Goal: Information Seeking & Learning: Learn about a topic

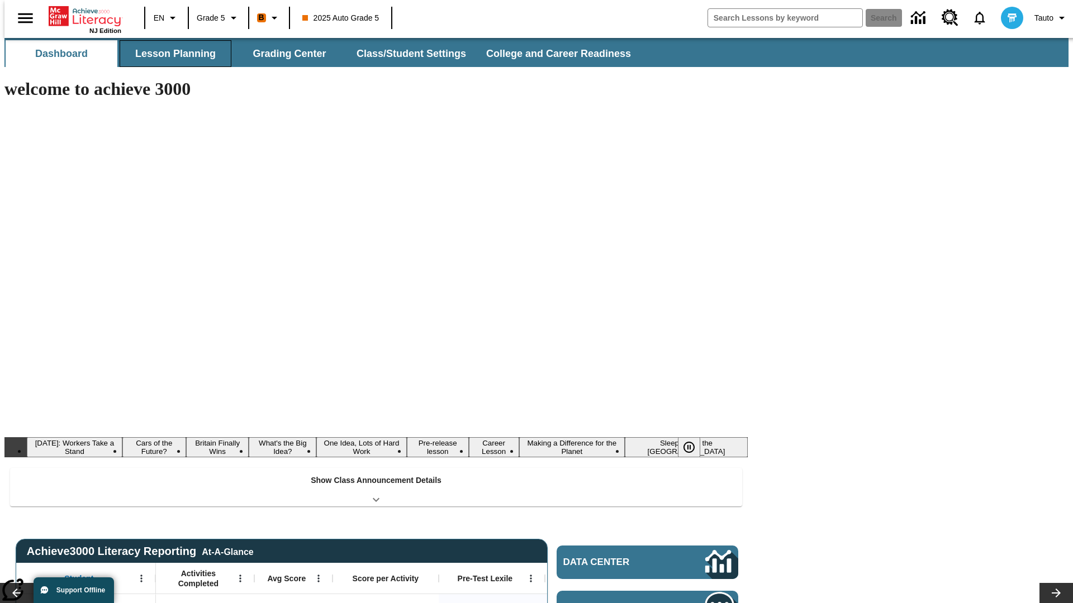
click at [171, 54] on button "Lesson Planning" at bounding box center [176, 53] width 112 height 27
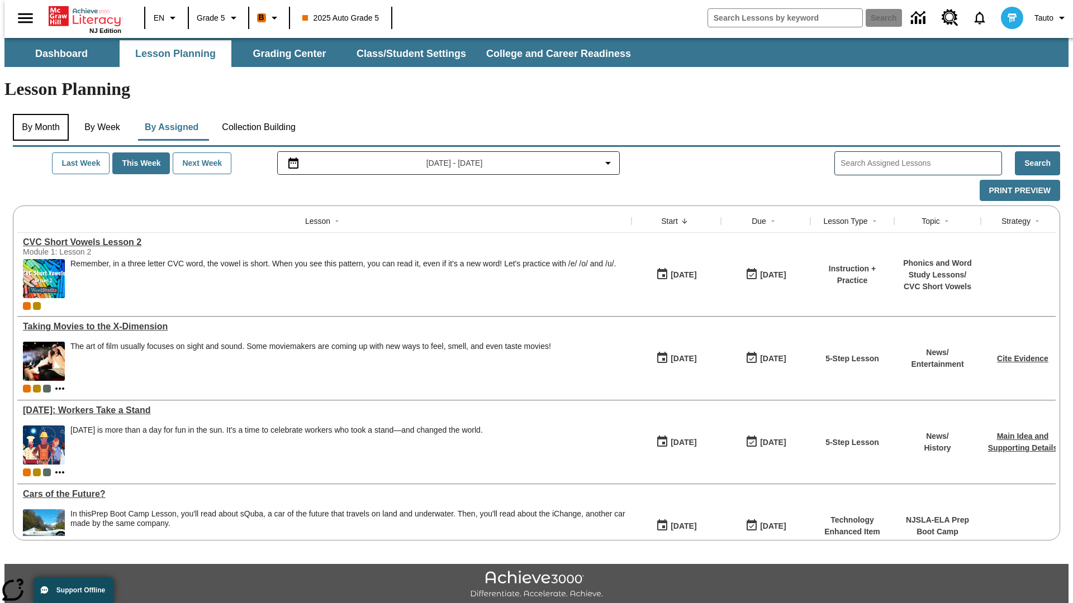
click at [37, 114] on button "By Month" at bounding box center [41, 127] width 56 height 27
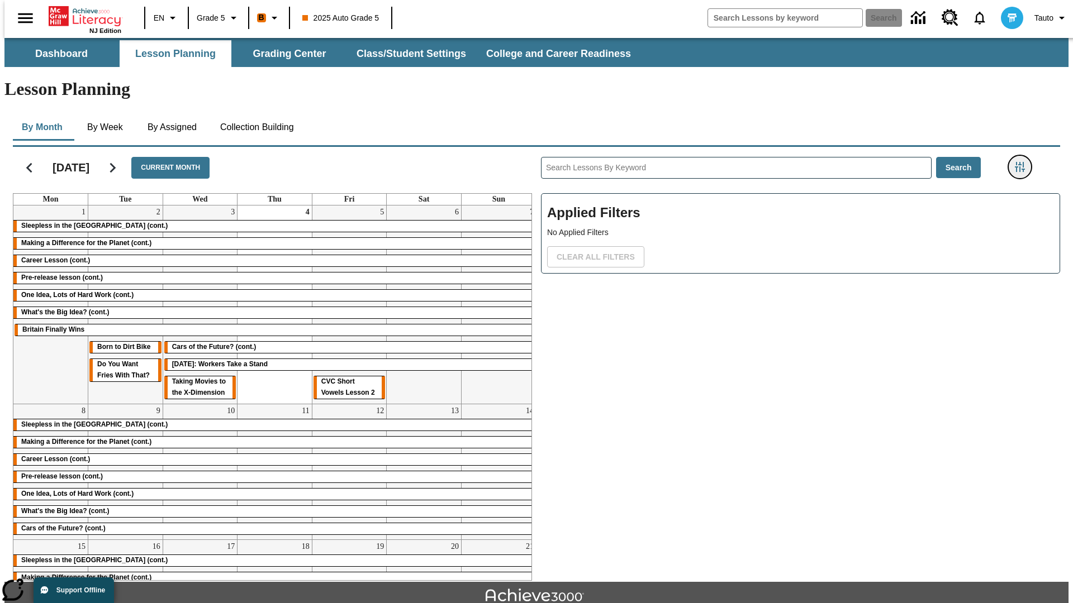
click at [1023, 162] on icon "Filters Side menu" at bounding box center [1020, 167] width 10 height 10
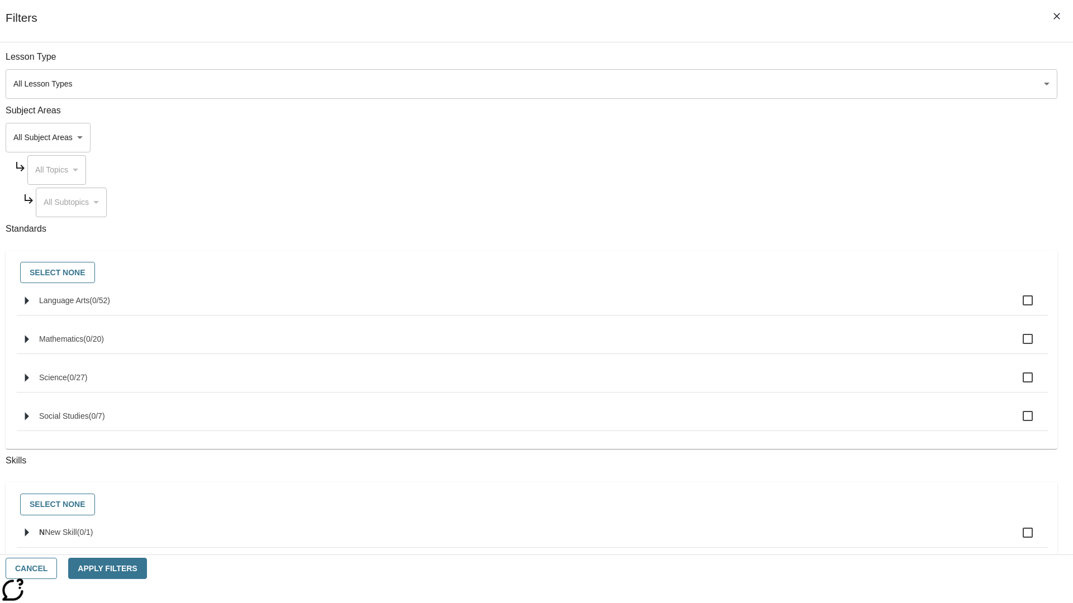
click at [805, 84] on body "Skip to main content NJ Edition EN Grade 5 B 2025 Auto Grade 5 Search 0 Tauto D…" at bounding box center [536, 346] width 1064 height 616
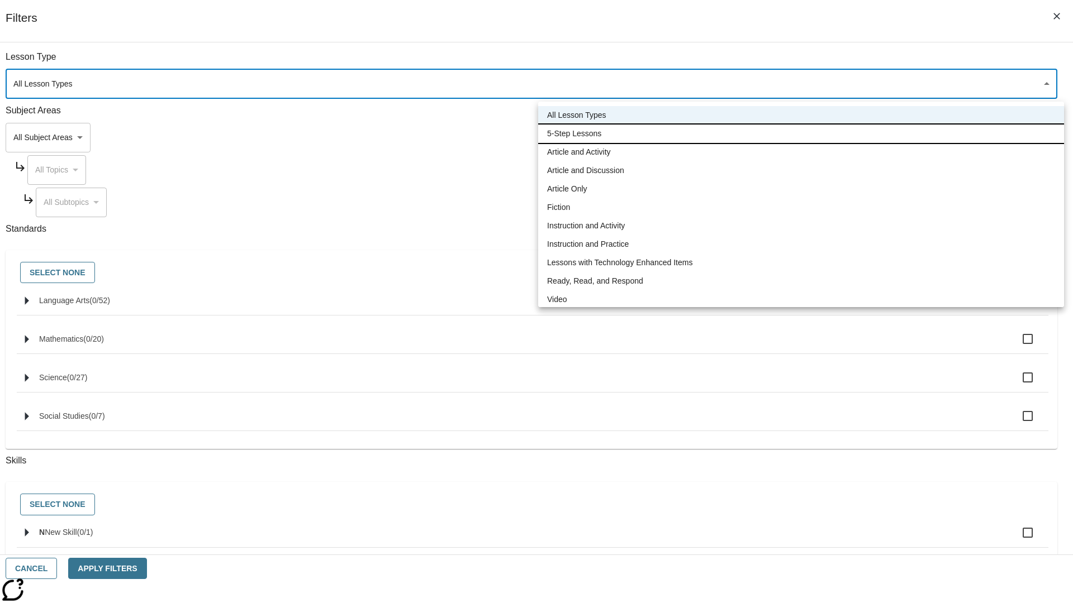
click at [801, 134] on li "5-Step Lessons" at bounding box center [801, 134] width 526 height 18
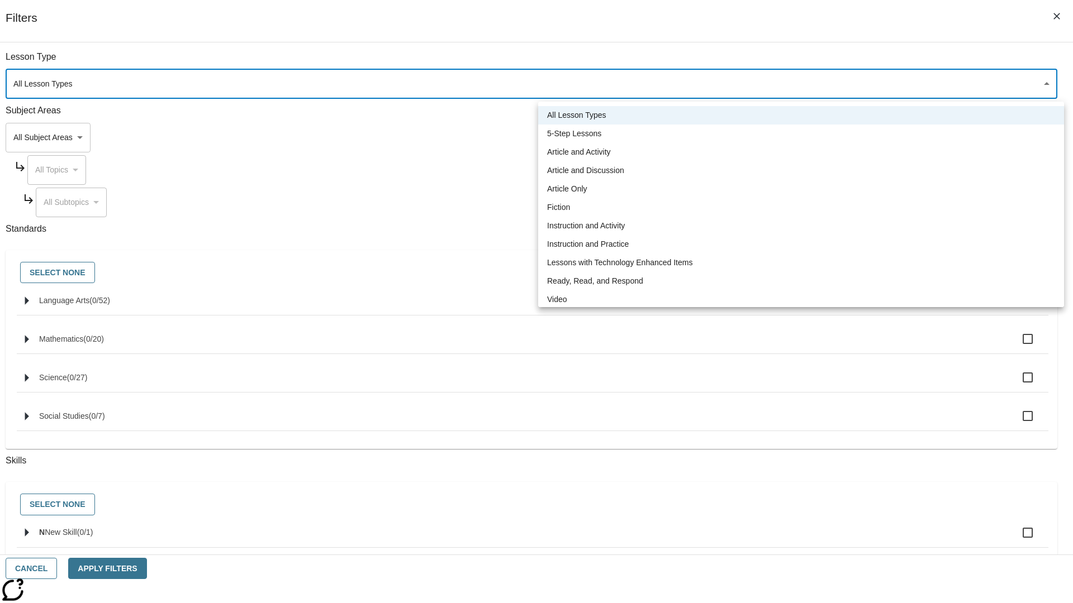
type input "1"
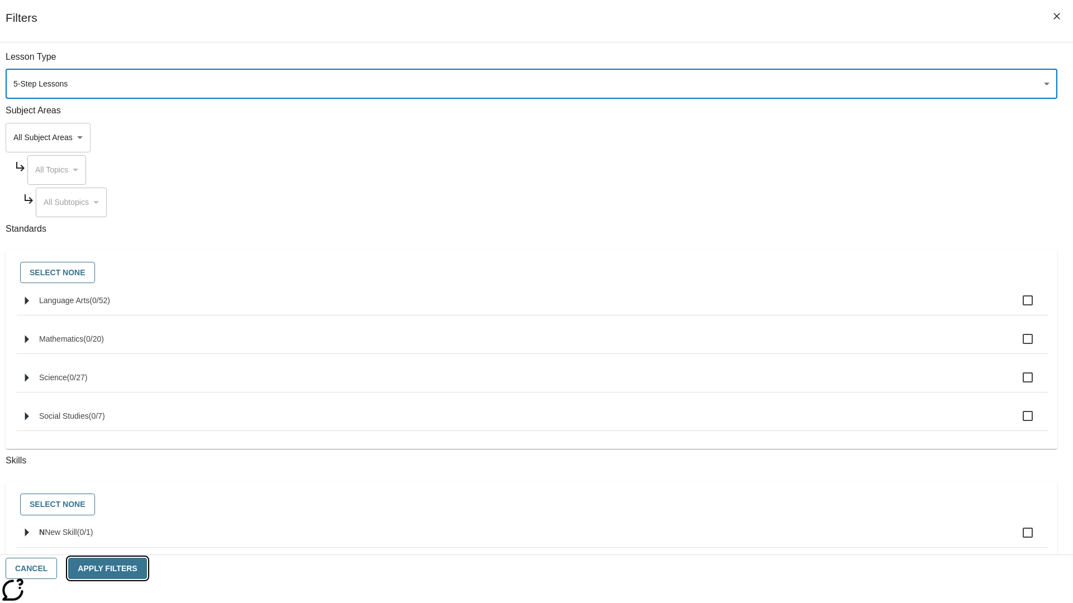
click at [146, 569] on button "Apply Filters" at bounding box center [107, 569] width 78 height 22
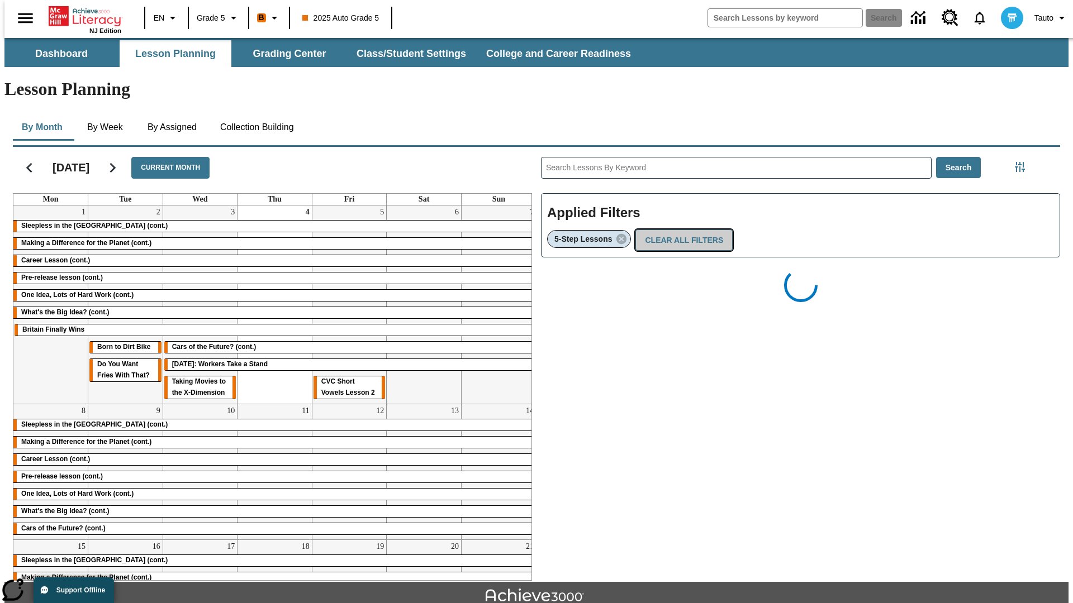
click at [681, 230] on button "Clear All Filters" at bounding box center [683, 241] width 97 height 22
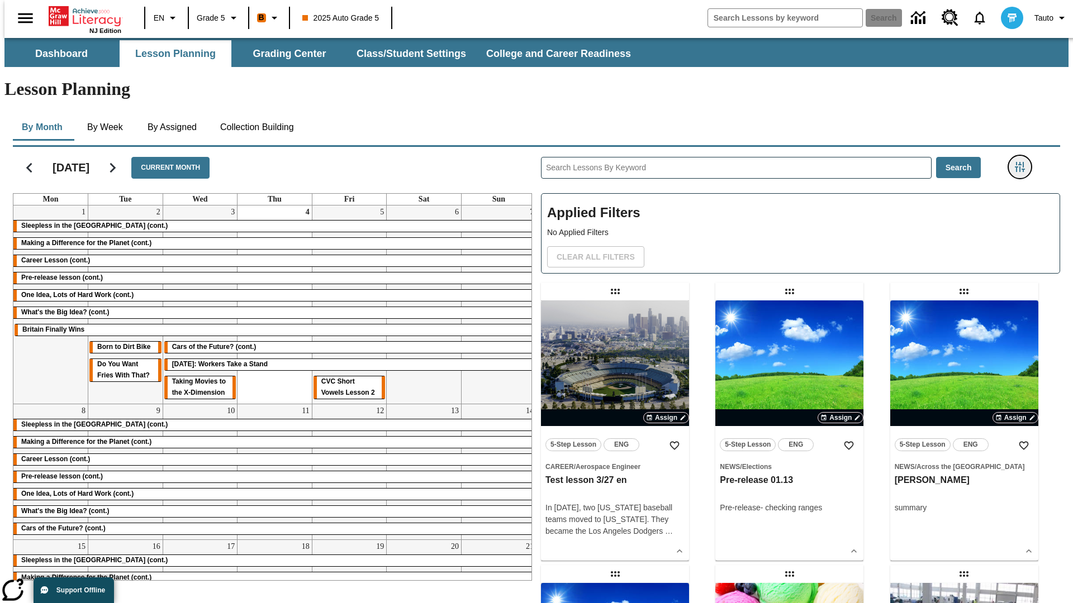
click at [1023, 162] on icon "Filters Side menu" at bounding box center [1020, 167] width 10 height 10
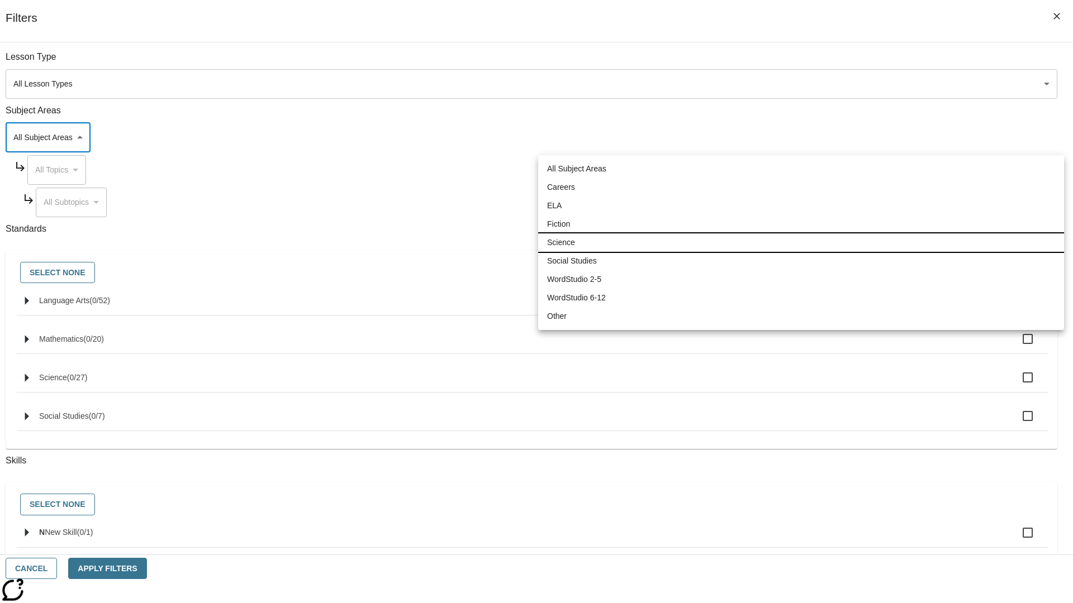
click at [801, 242] on li "Science" at bounding box center [801, 243] width 526 height 18
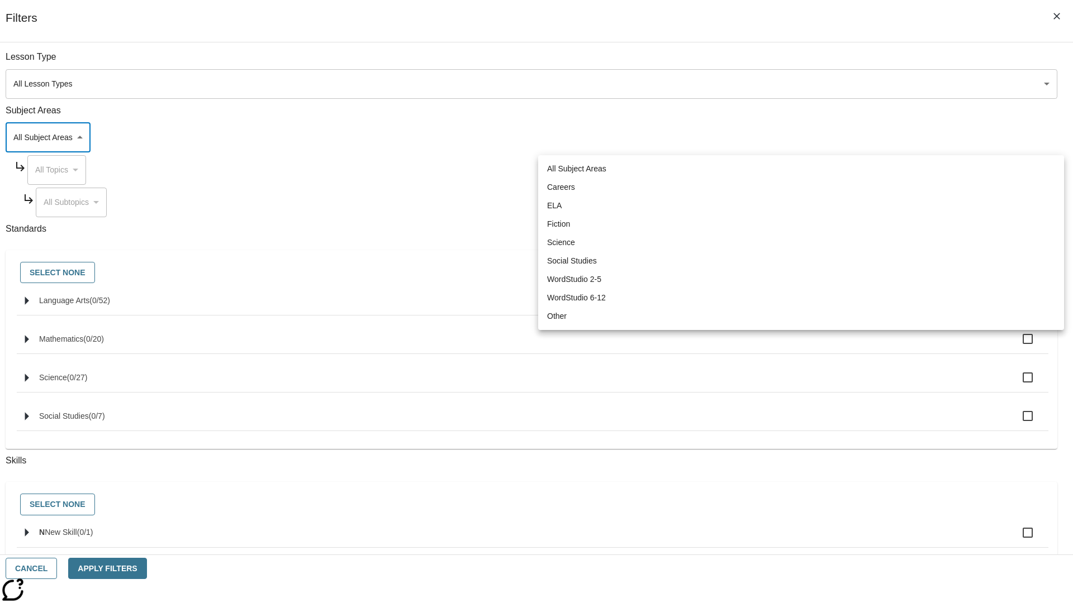
type input "2"
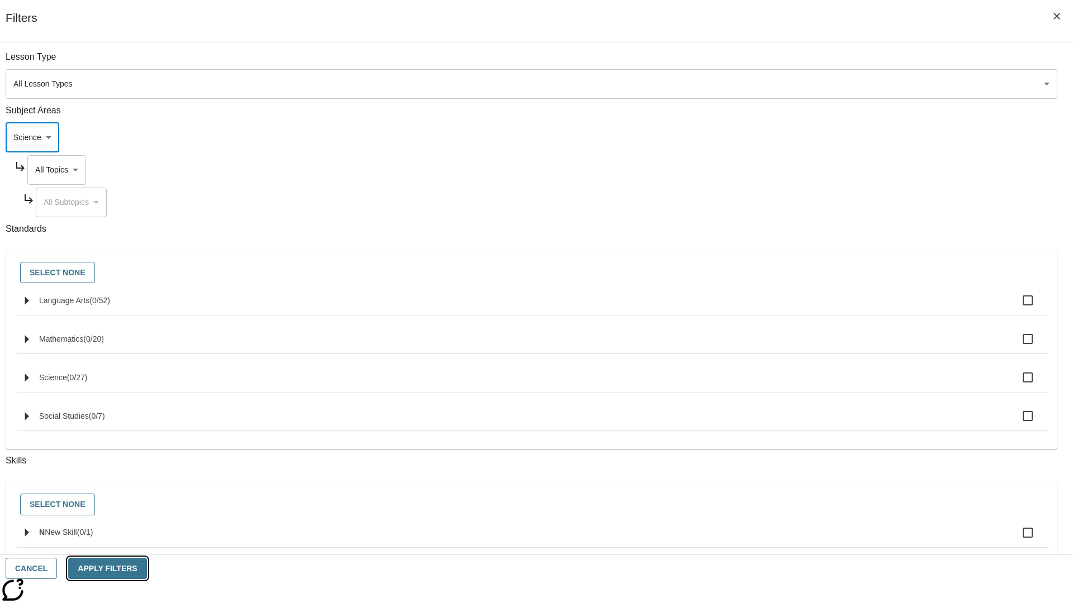
click at [146, 569] on button "Apply Filters" at bounding box center [107, 569] width 78 height 22
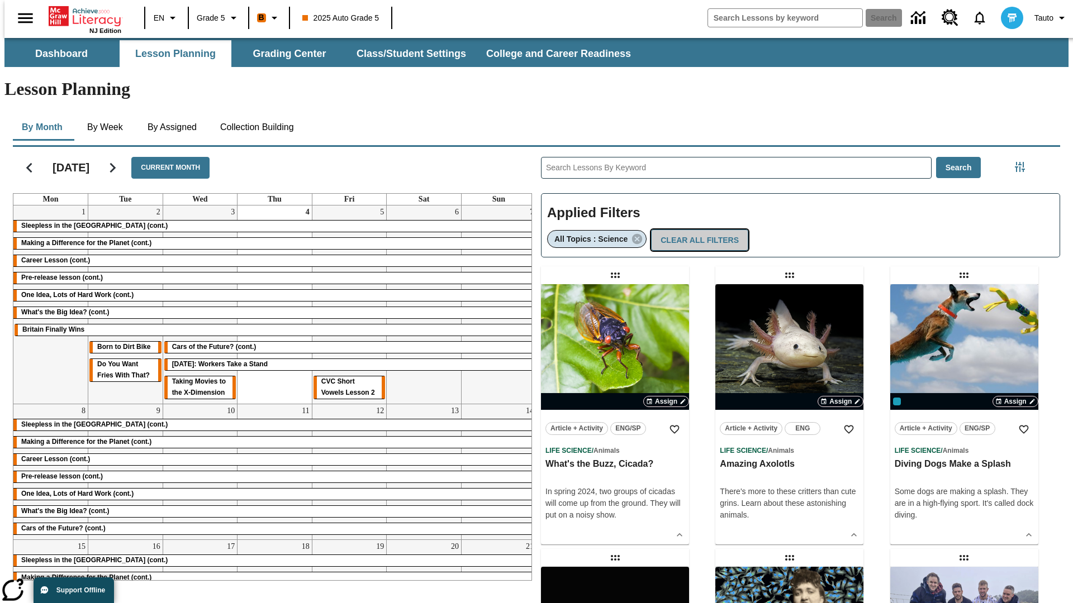
click at [694, 230] on button "Clear All Filters" at bounding box center [699, 241] width 97 height 22
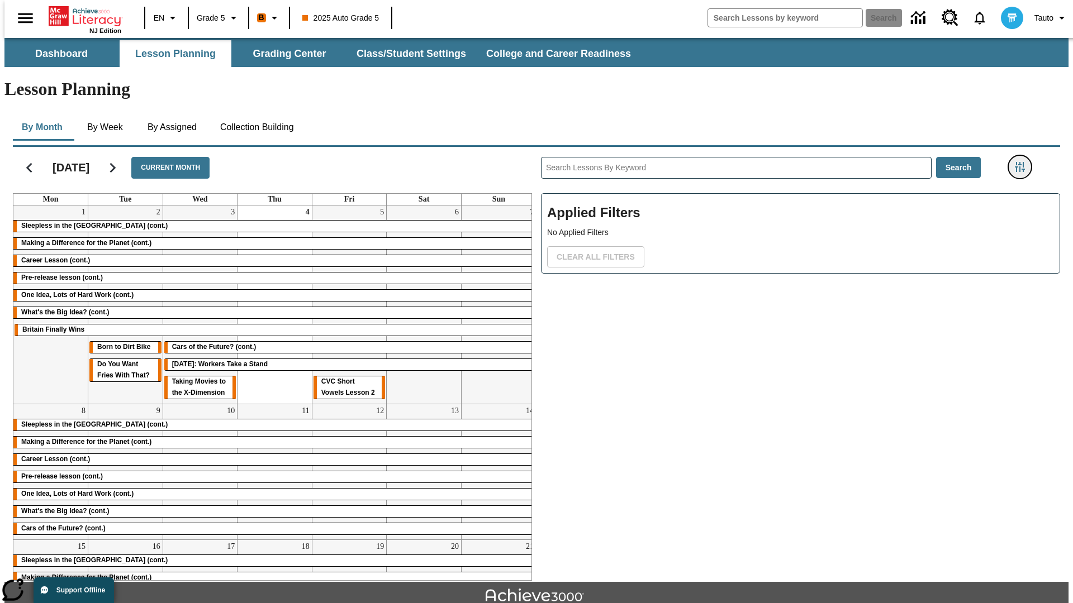
click at [1023, 162] on icon "Filters Side menu" at bounding box center [1020, 167] width 10 height 10
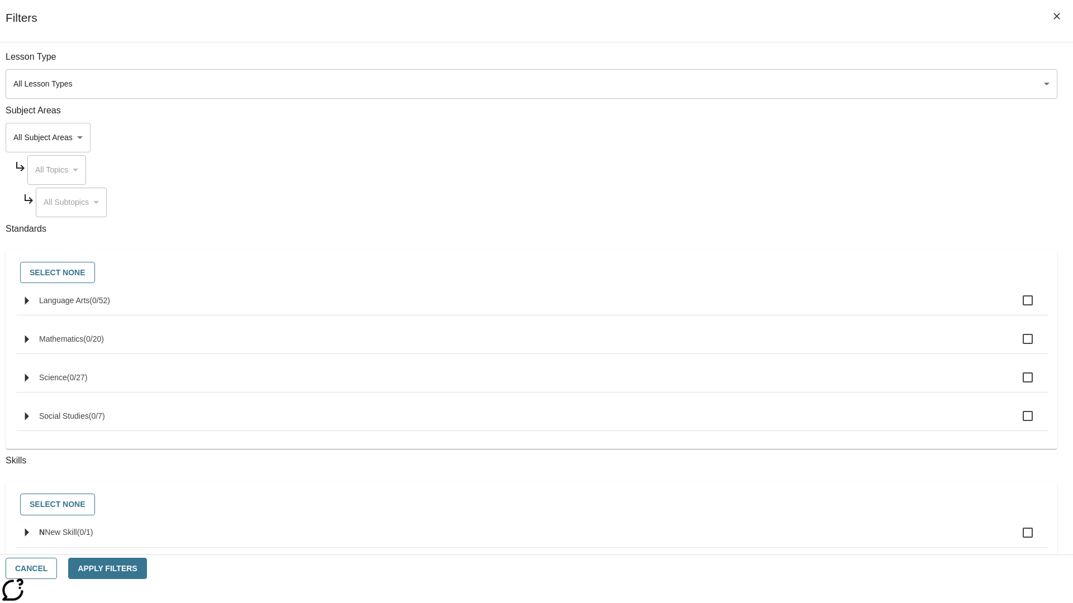
click at [89, 305] on span "Language Arts" at bounding box center [64, 300] width 50 height 9
click at [1016, 307] on input "Language Arts ( 0 / 52 )" at bounding box center [1027, 300] width 23 height 23
checkbox input "true"
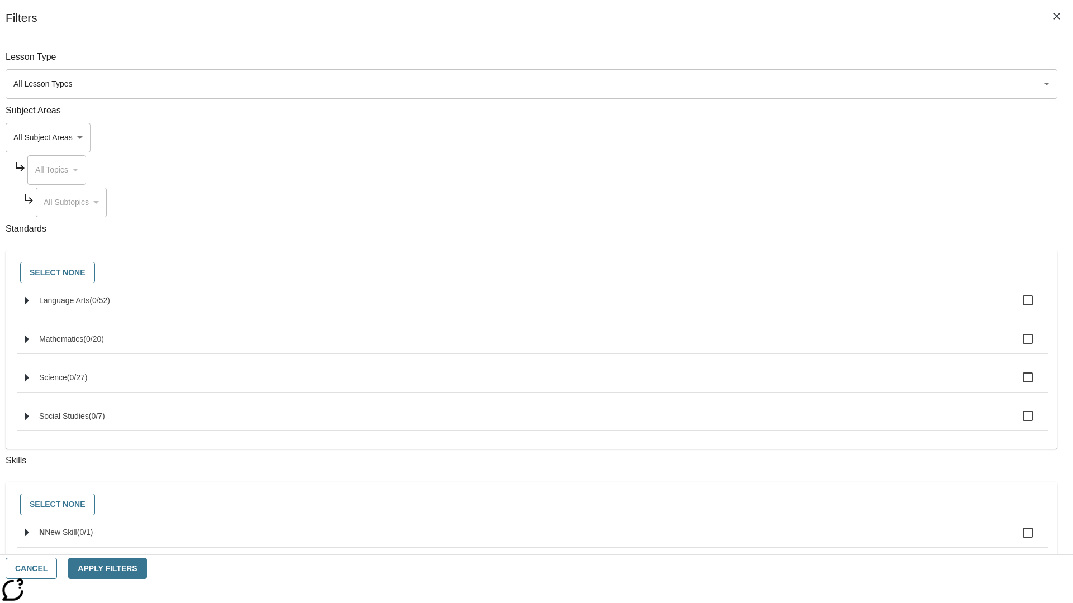
checkbox input "true"
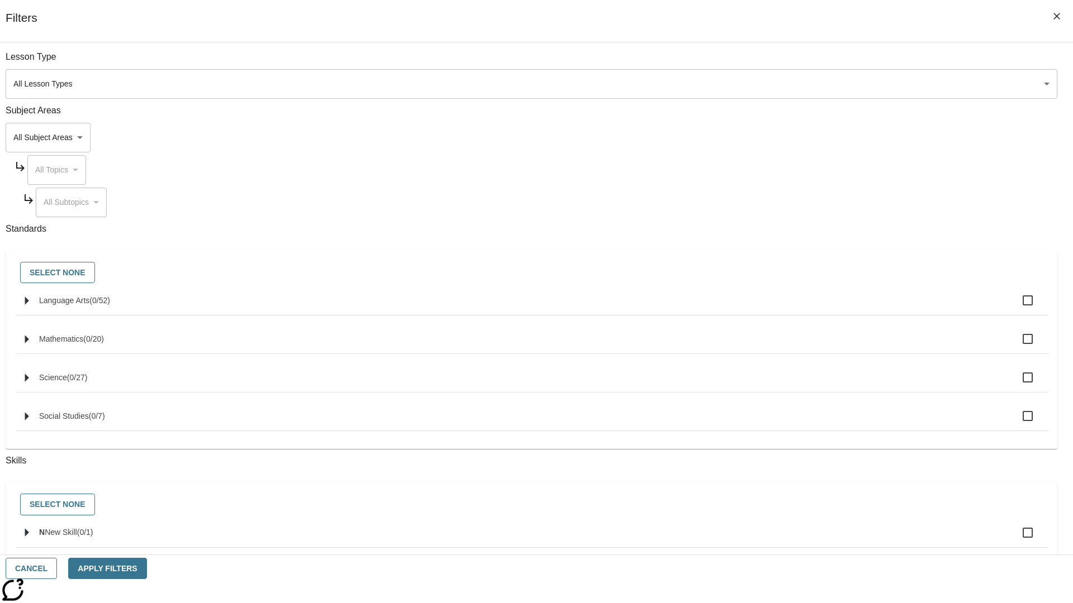
checkbox input "true"
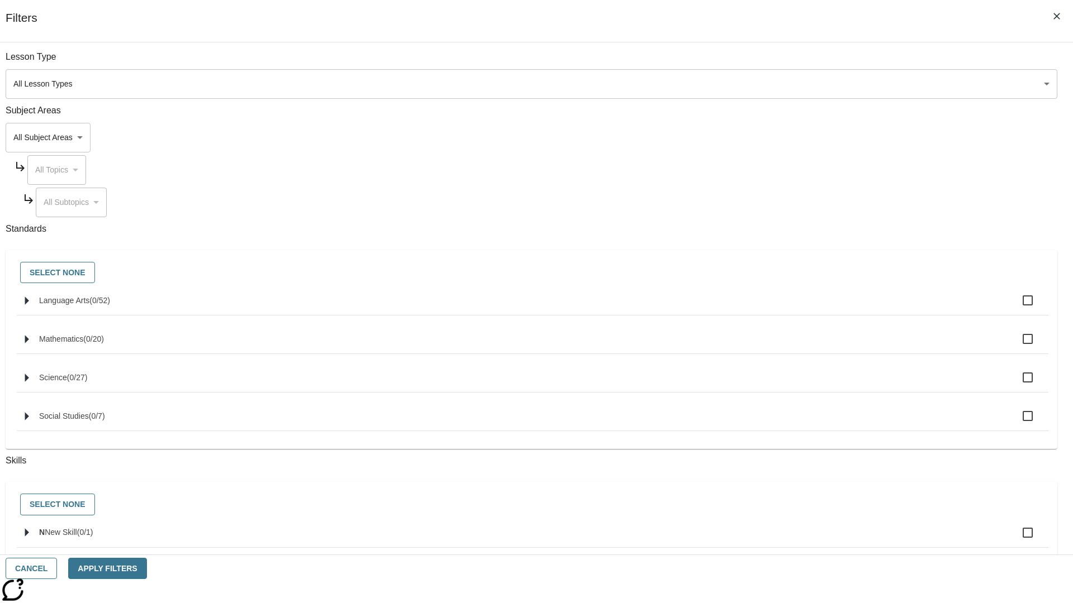
checkbox input "true"
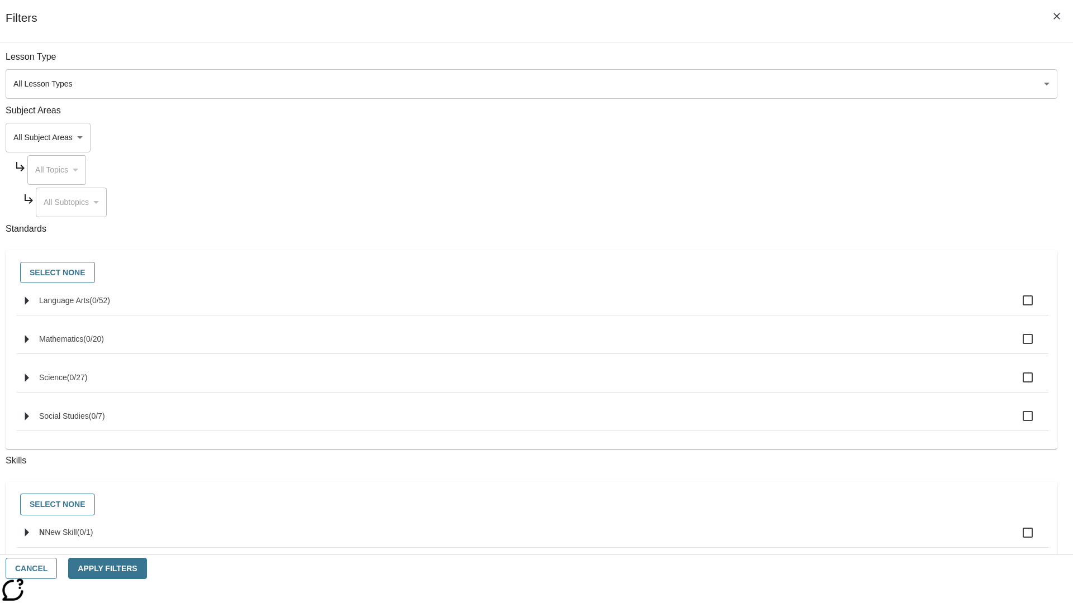
checkbox input "true"
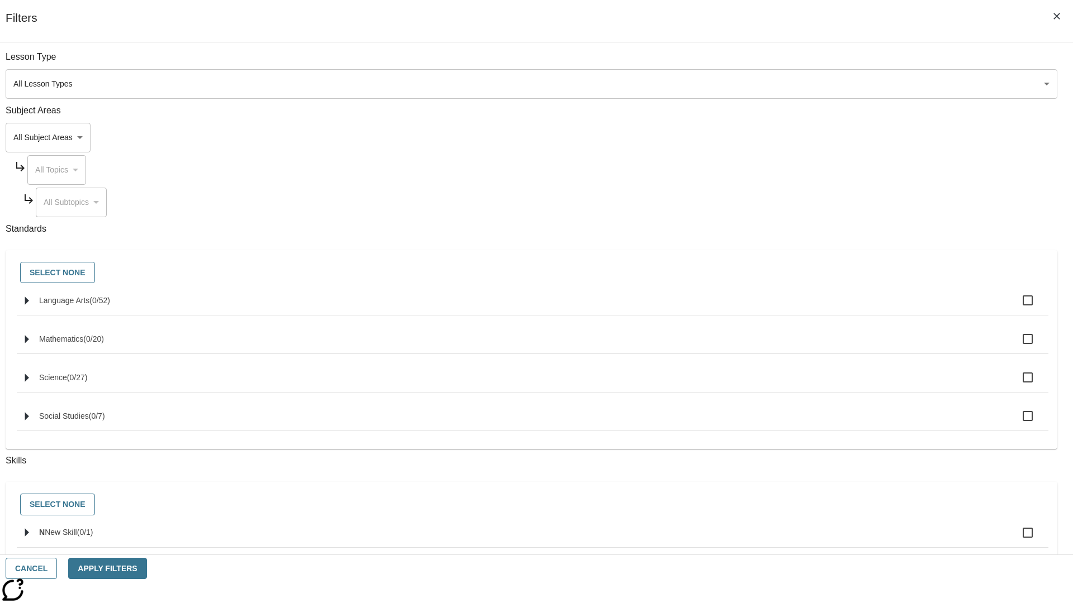
checkbox input "true"
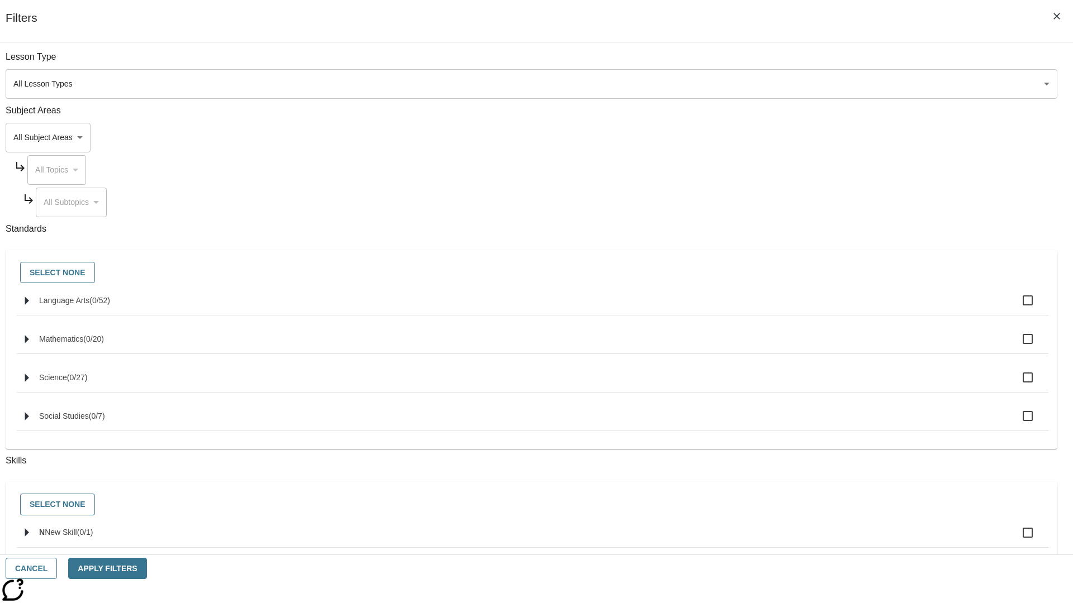
checkbox input "true"
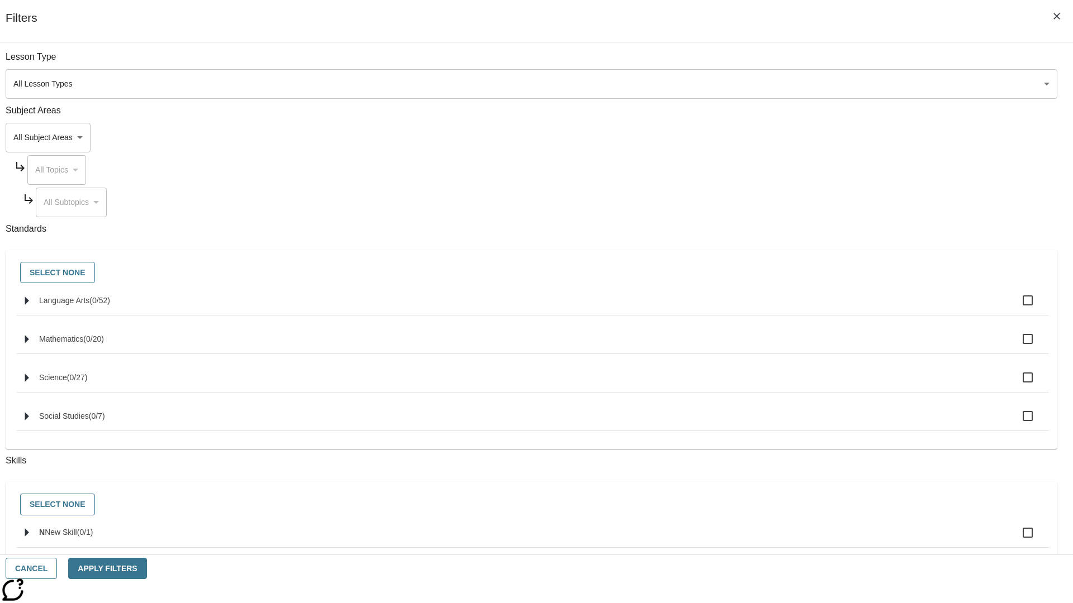
checkbox input "true"
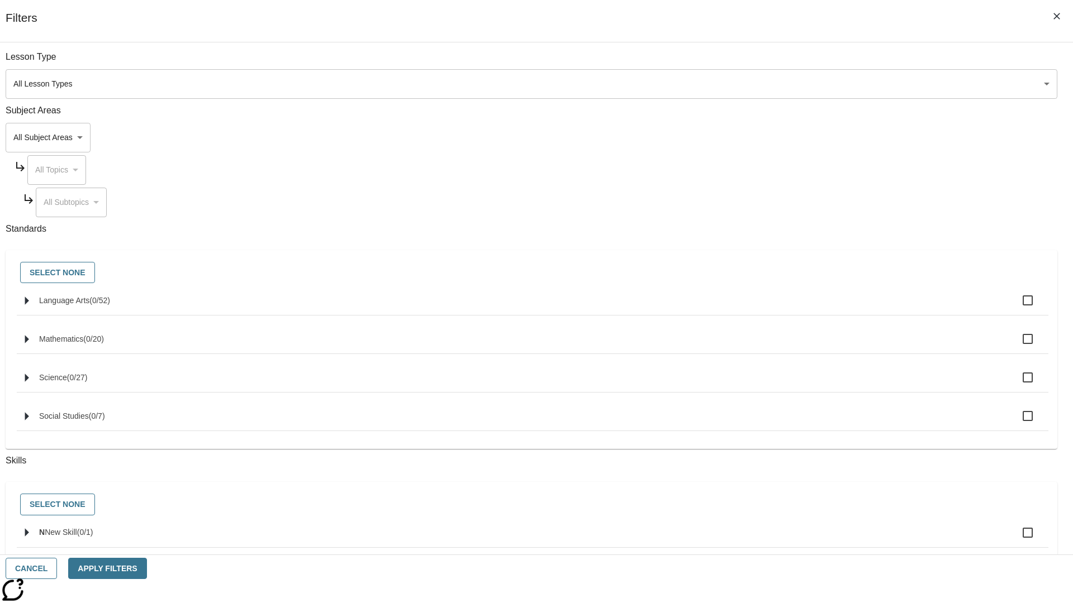
checkbox input "true"
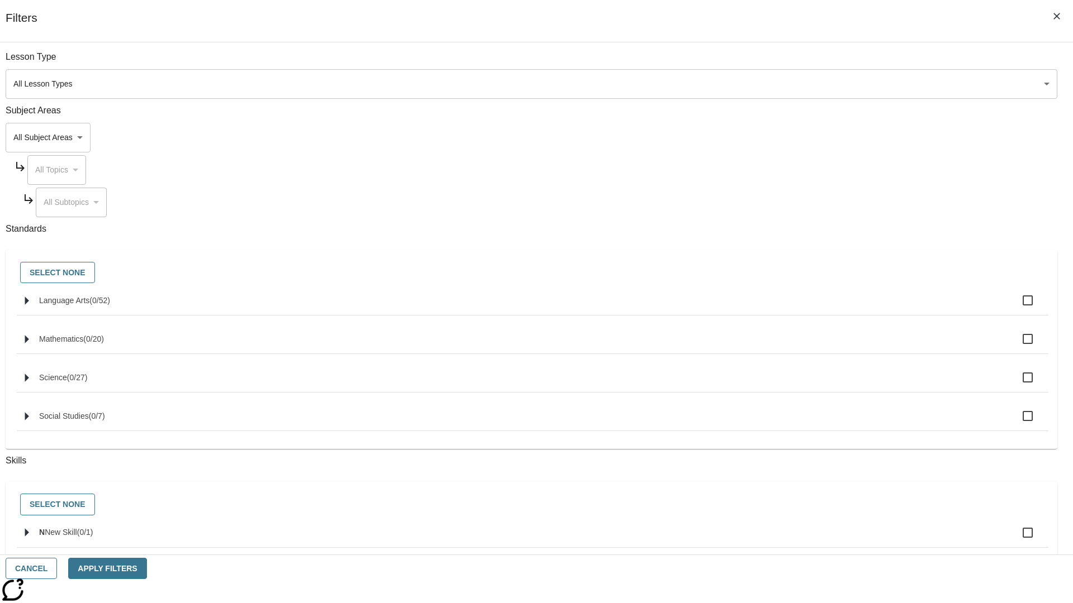
checkbox input "true"
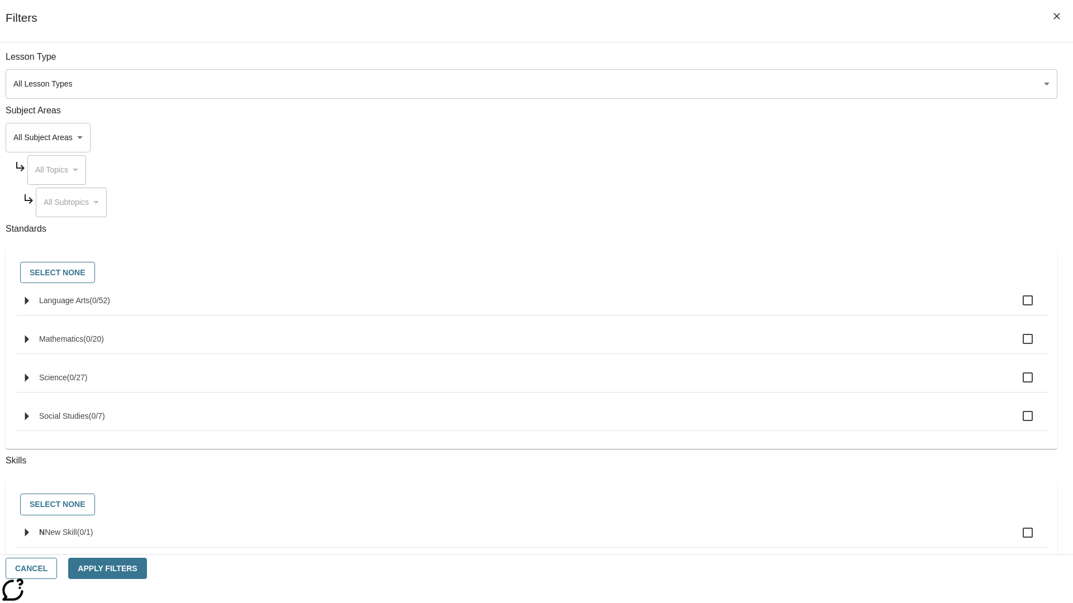
checkbox input "true"
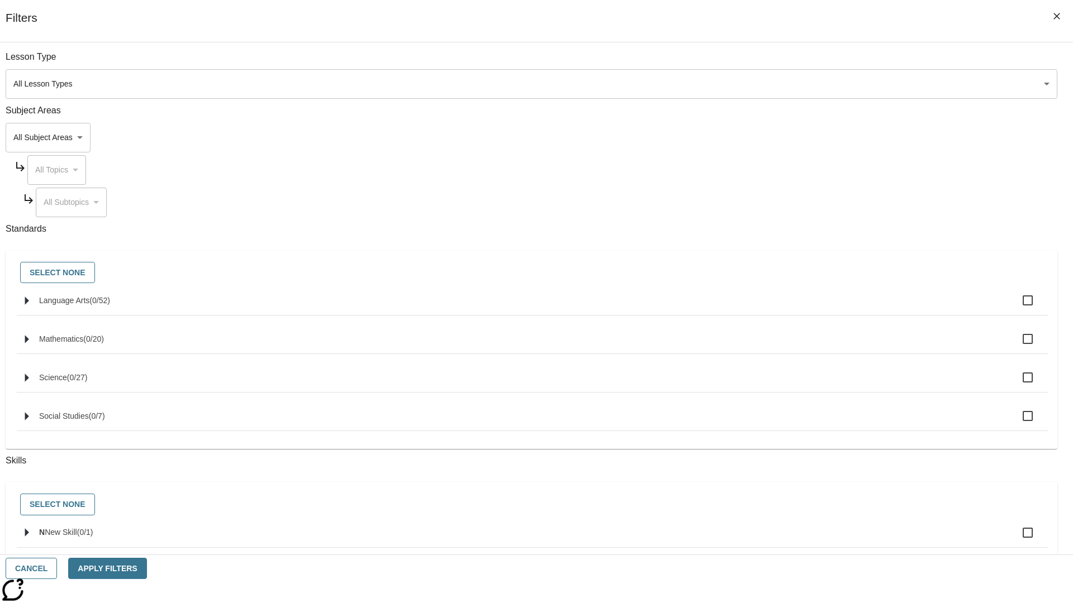
checkbox input "true"
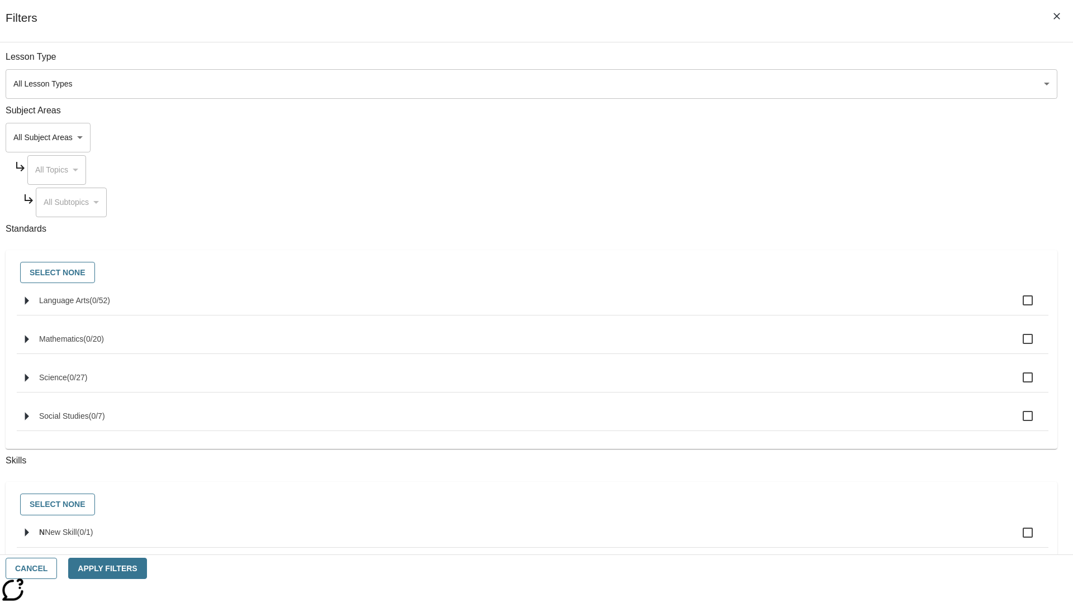
checkbox input "true"
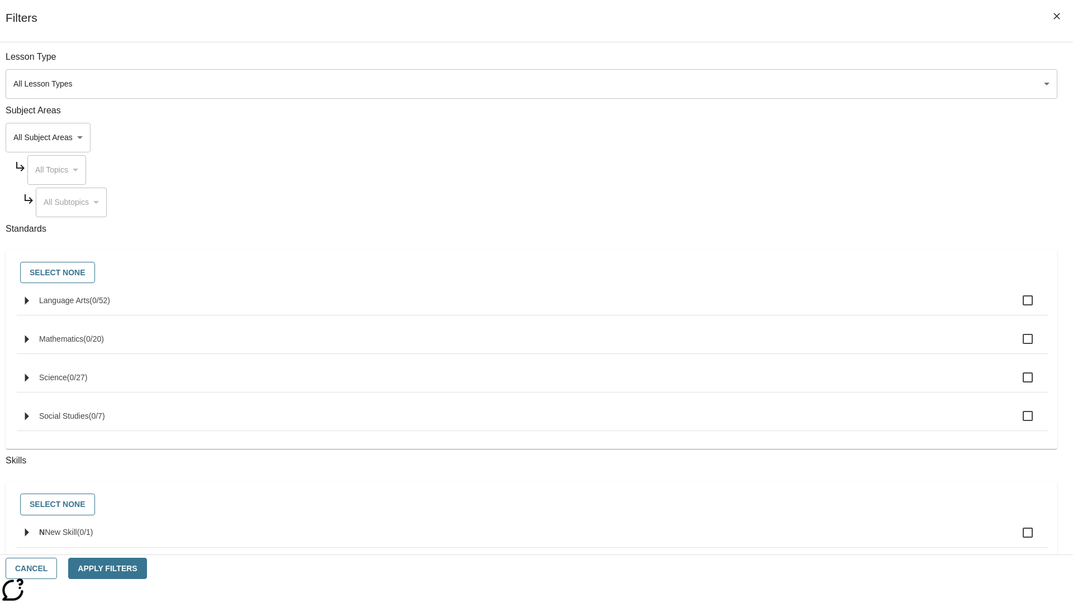
checkbox input "true"
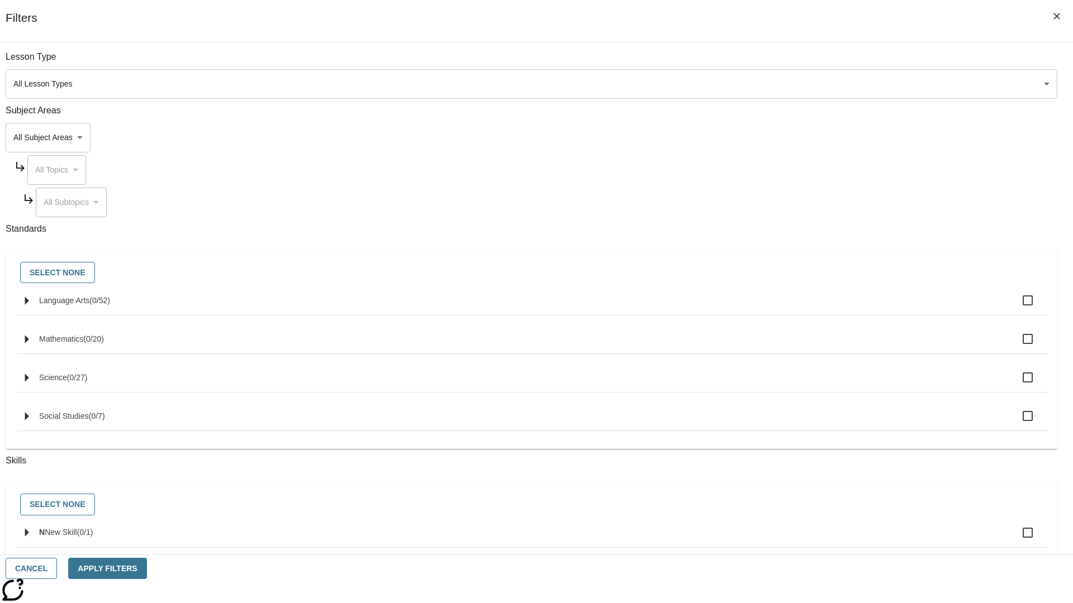
checkbox input "true"
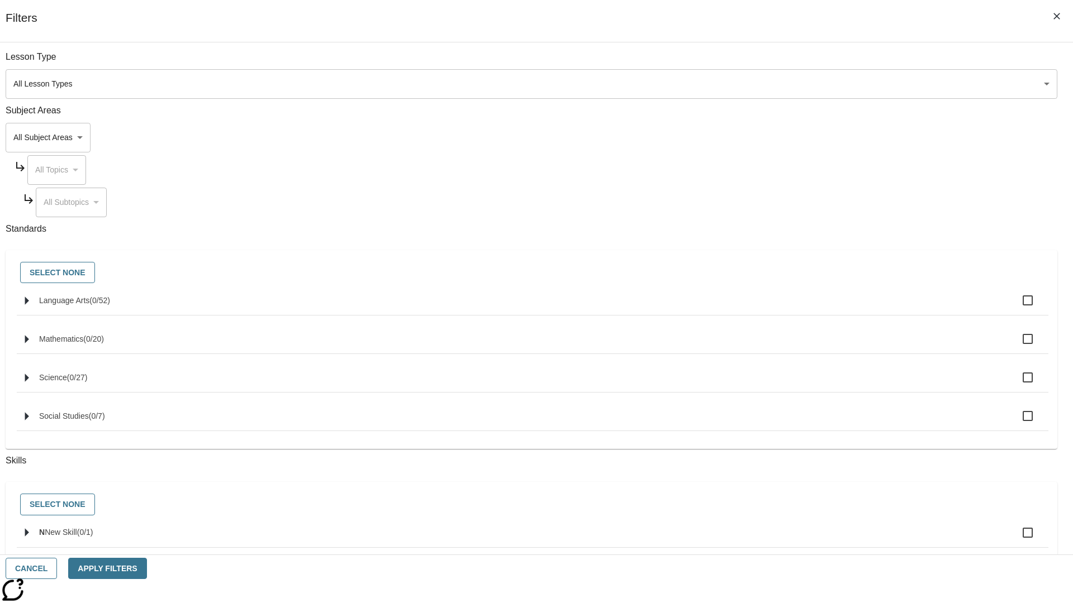
checkbox input "true"
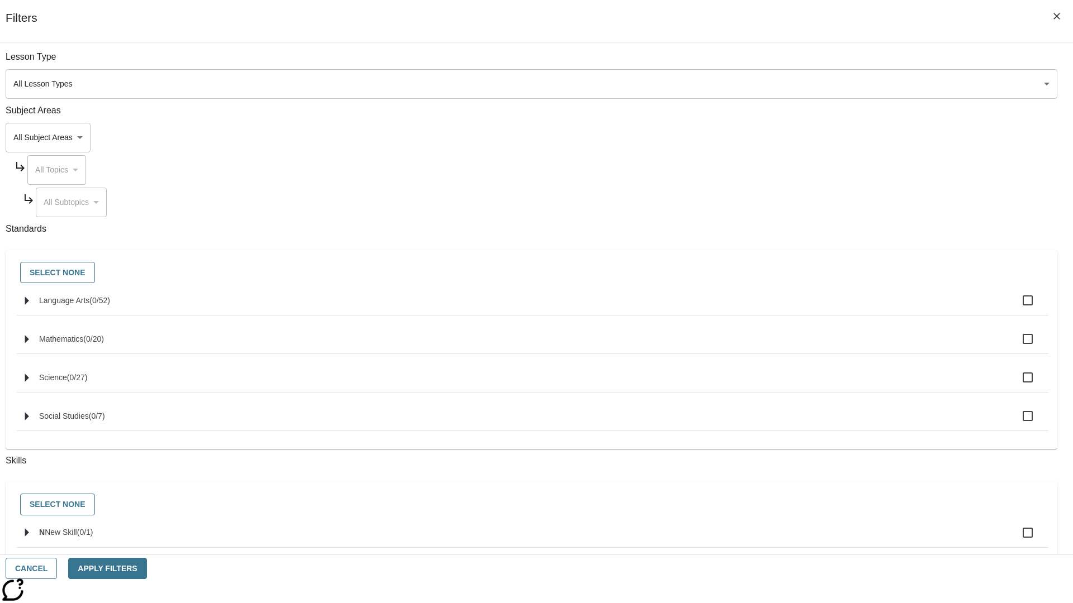
checkbox input "true"
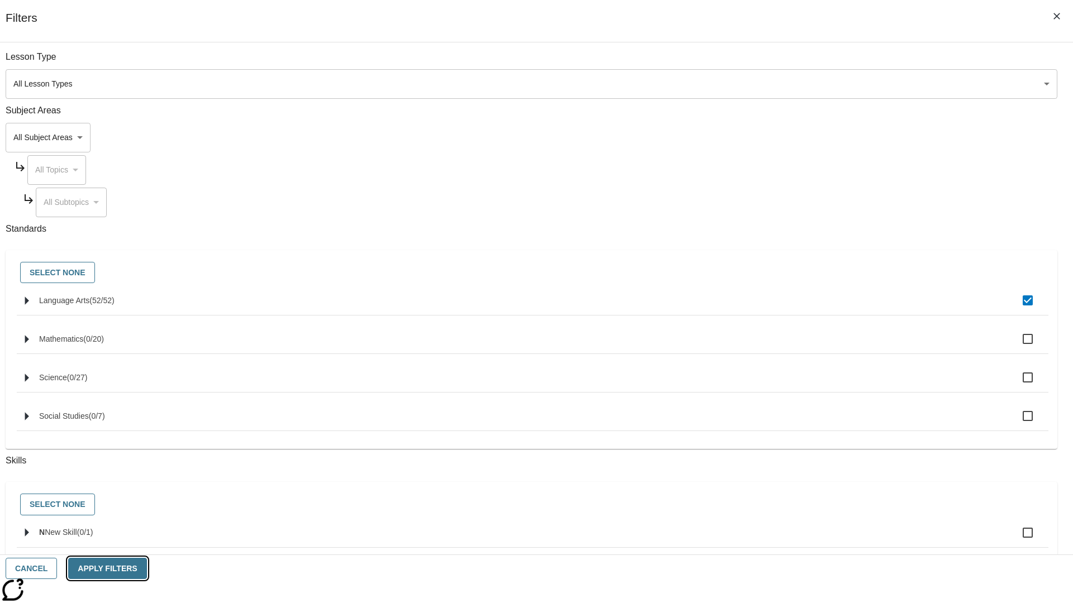
click at [146, 569] on button "Apply Filters" at bounding box center [107, 569] width 78 height 22
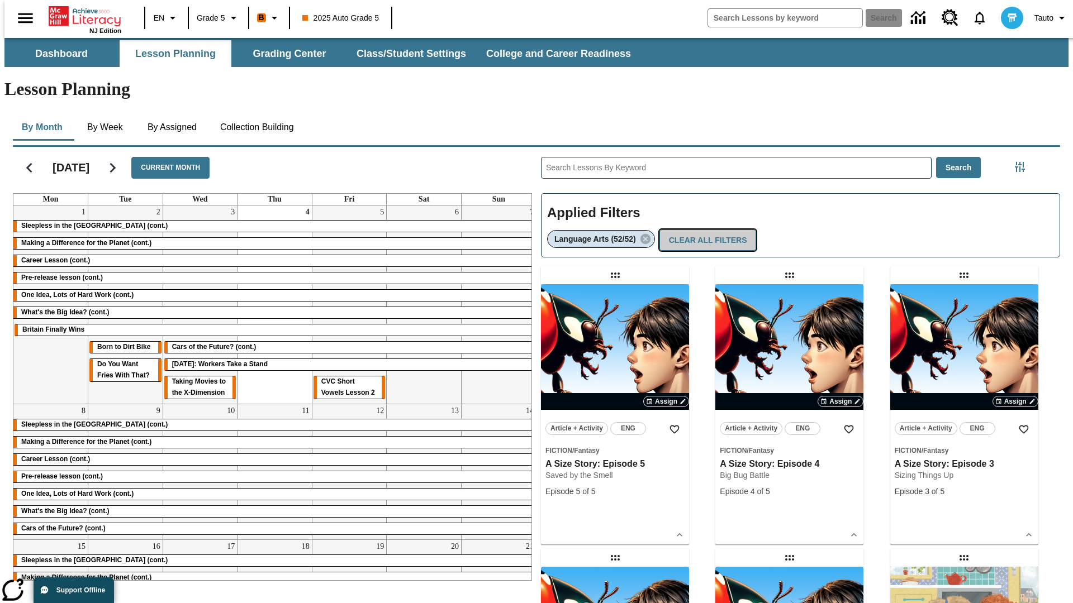
click at [705, 230] on button "Clear All Filters" at bounding box center [707, 241] width 97 height 22
click at [1023, 162] on icon "Filters Side menu" at bounding box center [1020, 167] width 10 height 10
